Goal: Find specific page/section: Find specific page/section

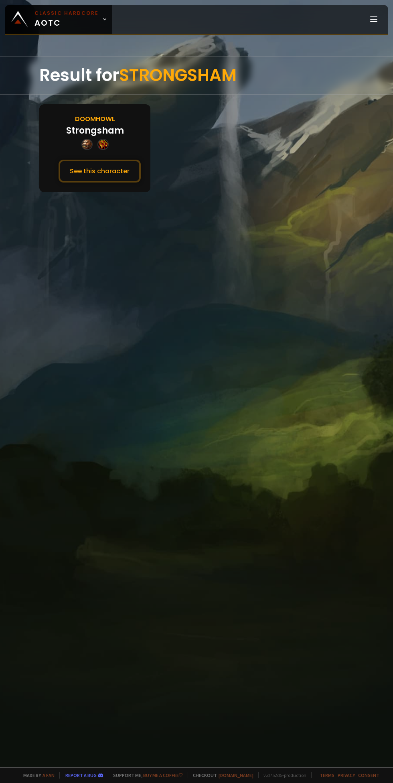
click at [129, 210] on div "Result for STRONGSHAM Doomhowl Strongsham See this character" at bounding box center [196, 411] width 393 height 711
click at [111, 160] on button "See this character" at bounding box center [100, 171] width 82 height 23
